Goal: Task Accomplishment & Management: Manage account settings

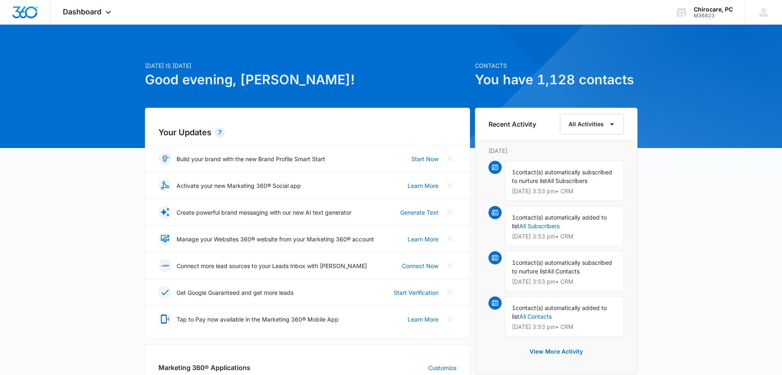
click at [494, 168] on img at bounding box center [495, 167] width 7 height 7
click at [552, 184] on div "1 contact(s) automatically subscribed to nurture list All Subscribers [DATE] 3:…" at bounding box center [564, 181] width 119 height 40
click at [110, 12] on icon at bounding box center [108, 14] width 10 height 10
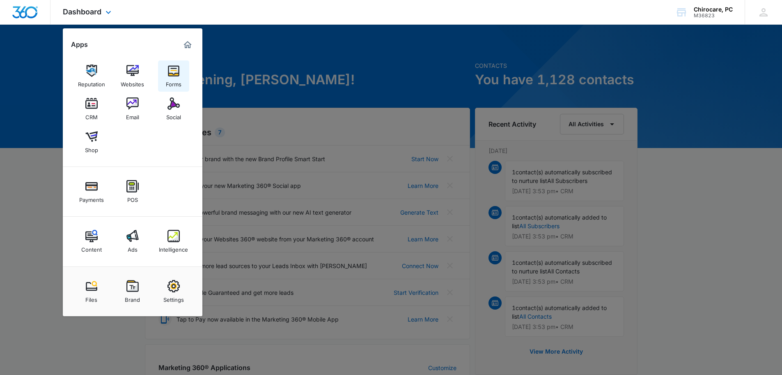
click at [175, 75] on img at bounding box center [174, 70] width 12 height 12
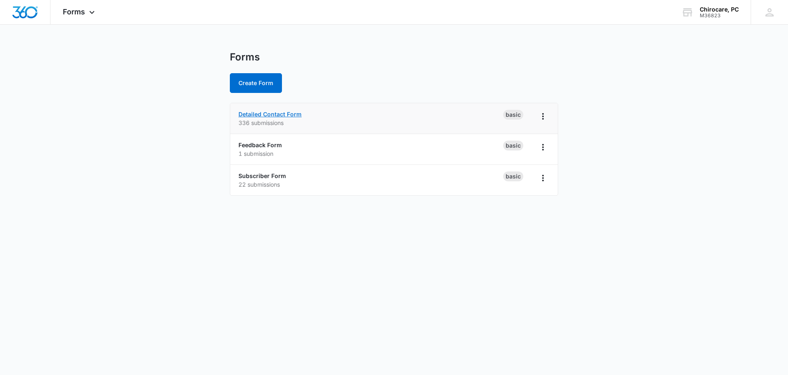
click at [283, 114] on link "Detailed Contact Form" at bounding box center [270, 113] width 63 height 7
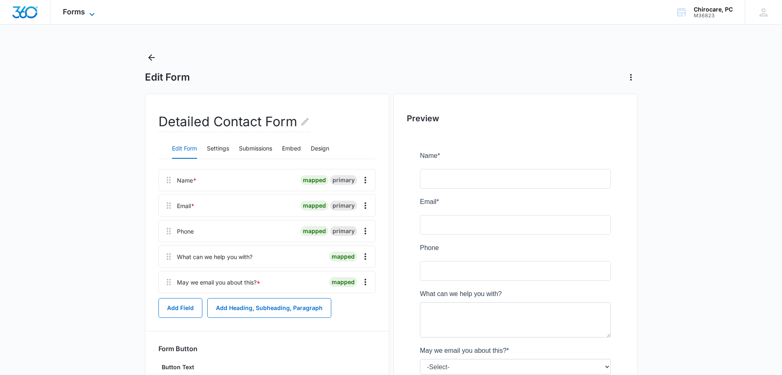
click at [81, 12] on span "Forms" at bounding box center [74, 11] width 22 height 9
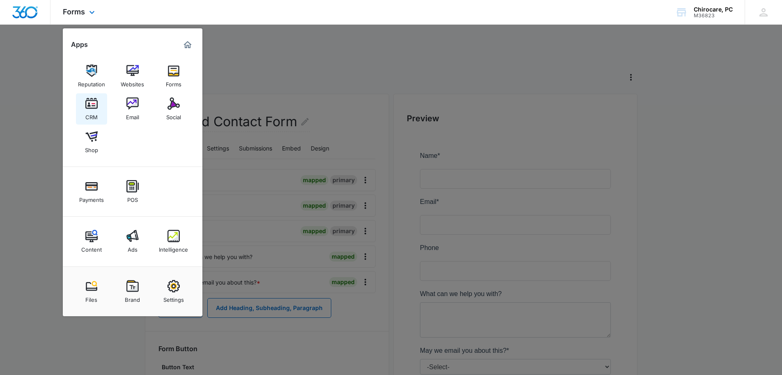
click at [92, 104] on img at bounding box center [91, 103] width 12 height 12
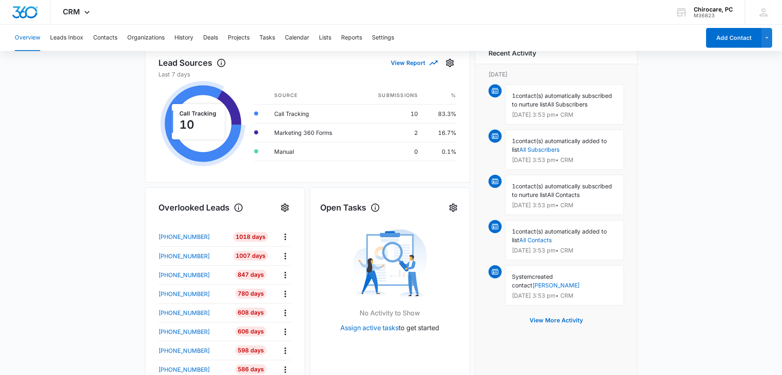
scroll to position [164, 0]
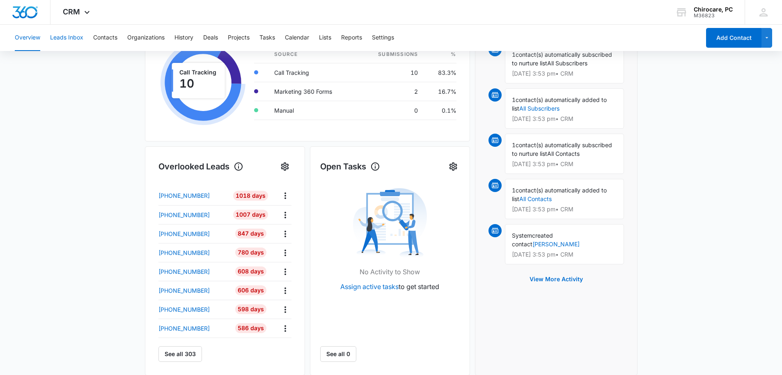
click at [63, 37] on button "Leads Inbox" at bounding box center [66, 38] width 33 height 26
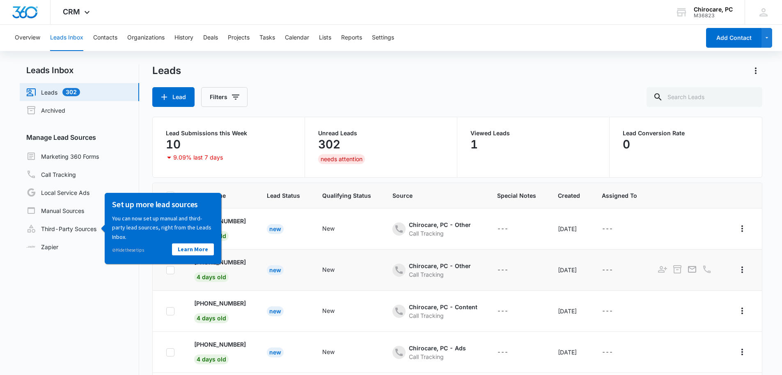
click at [264, 252] on td "New" at bounding box center [284, 269] width 55 height 41
click at [133, 249] on link "⊘ Hide these tips" at bounding box center [128, 249] width 32 height 6
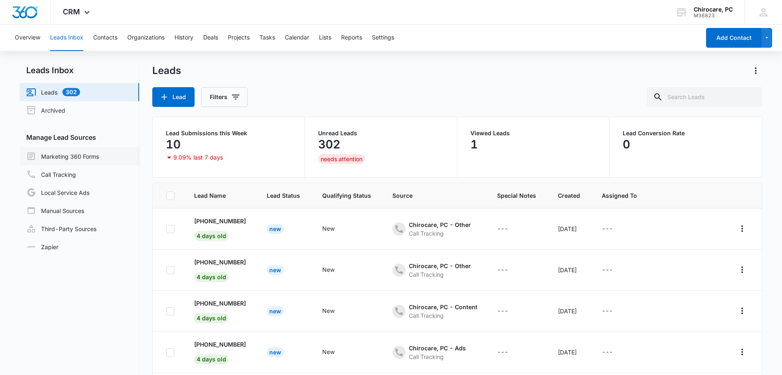
click at [62, 157] on link "Marketing 360 Forms" at bounding box center [62, 156] width 73 height 10
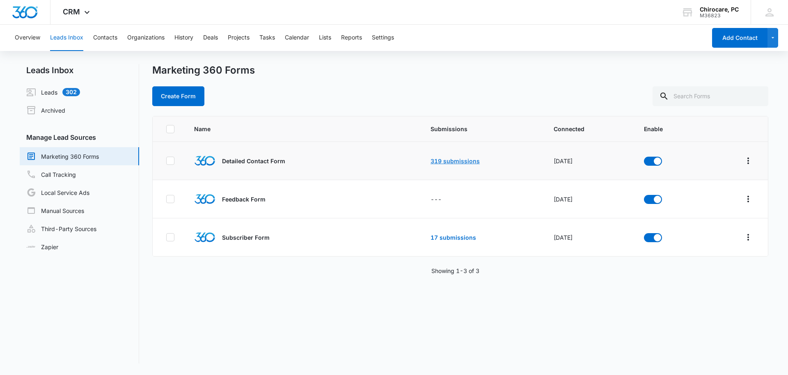
click at [454, 160] on link "319 submissions" at bounding box center [455, 160] width 49 height 7
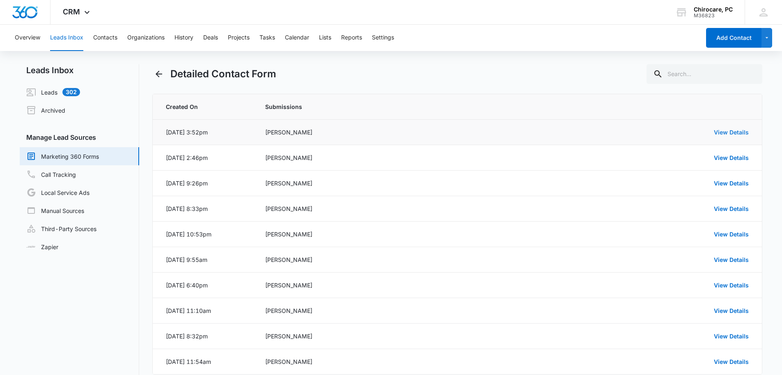
click at [740, 130] on link "View Details" at bounding box center [731, 132] width 35 height 7
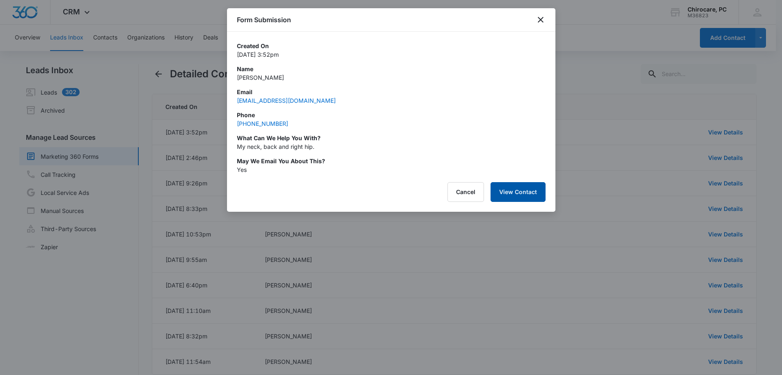
click at [520, 190] on button "View Contact" at bounding box center [518, 192] width 55 height 20
